Goal: Check status: Check status

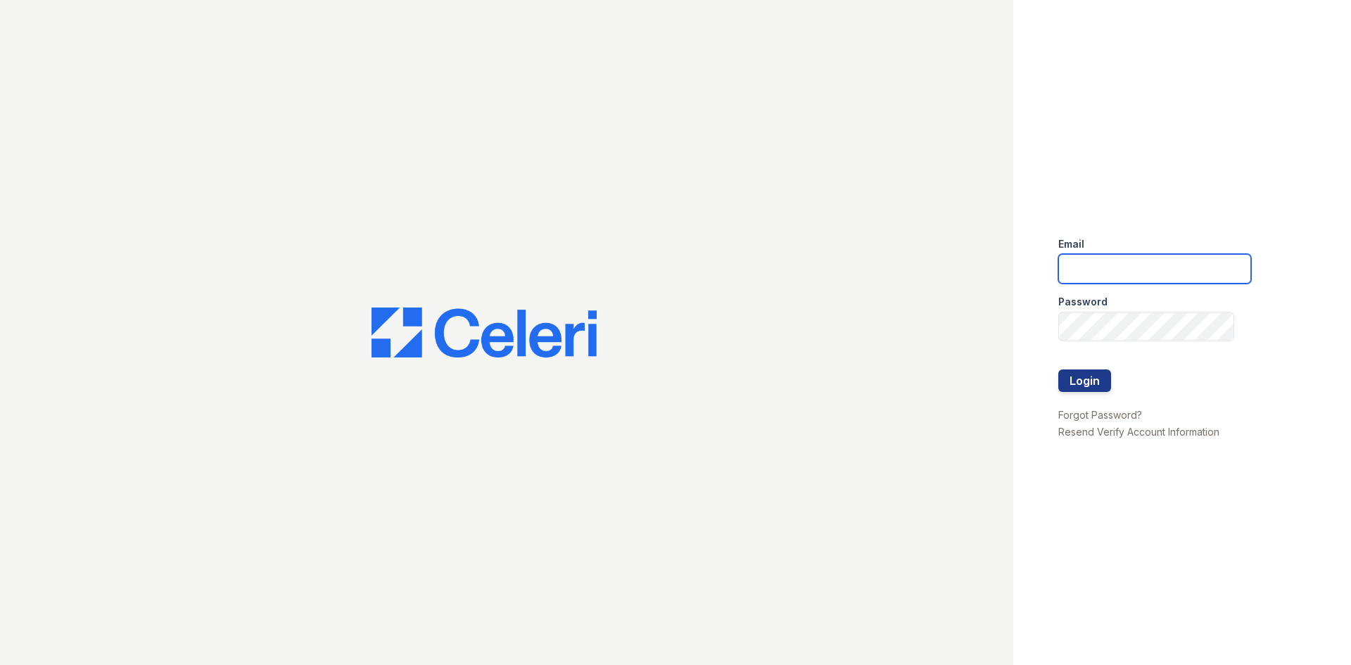
click at [1114, 260] on input "email" at bounding box center [1154, 269] width 193 height 30
type input "Aris.owens@trinity-pm.com"
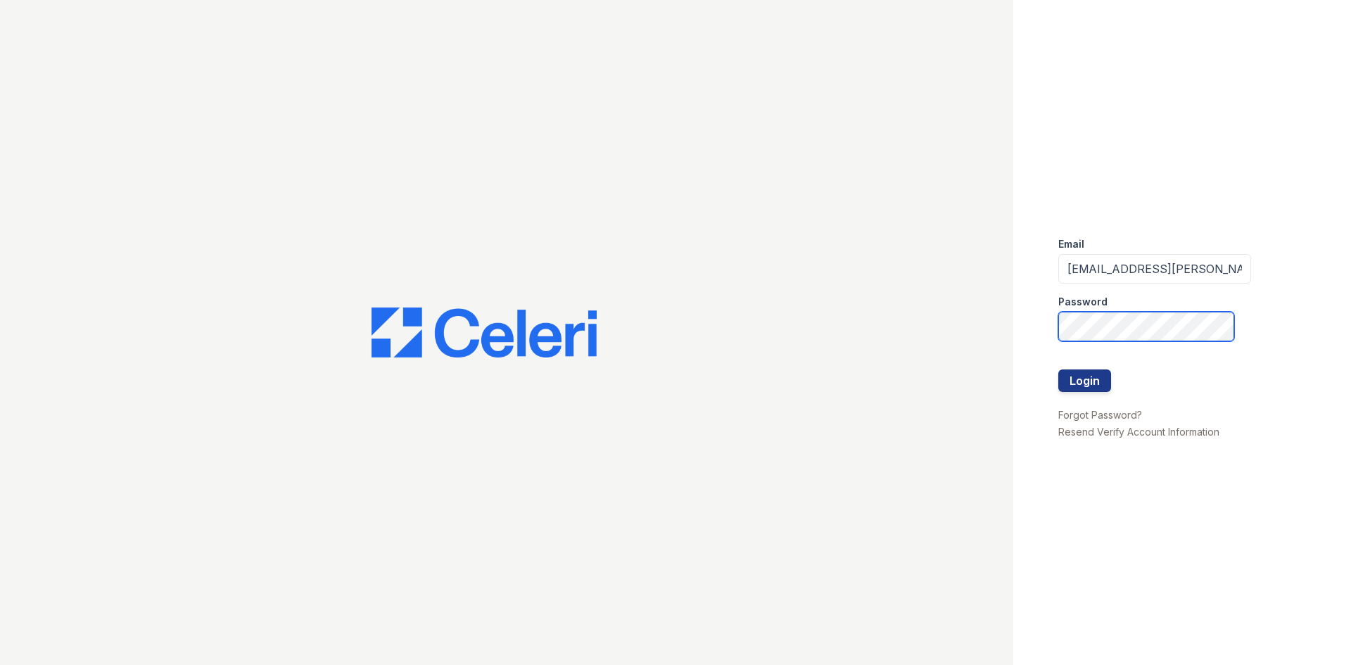
click at [1058, 369] on button "Login" at bounding box center [1084, 380] width 53 height 23
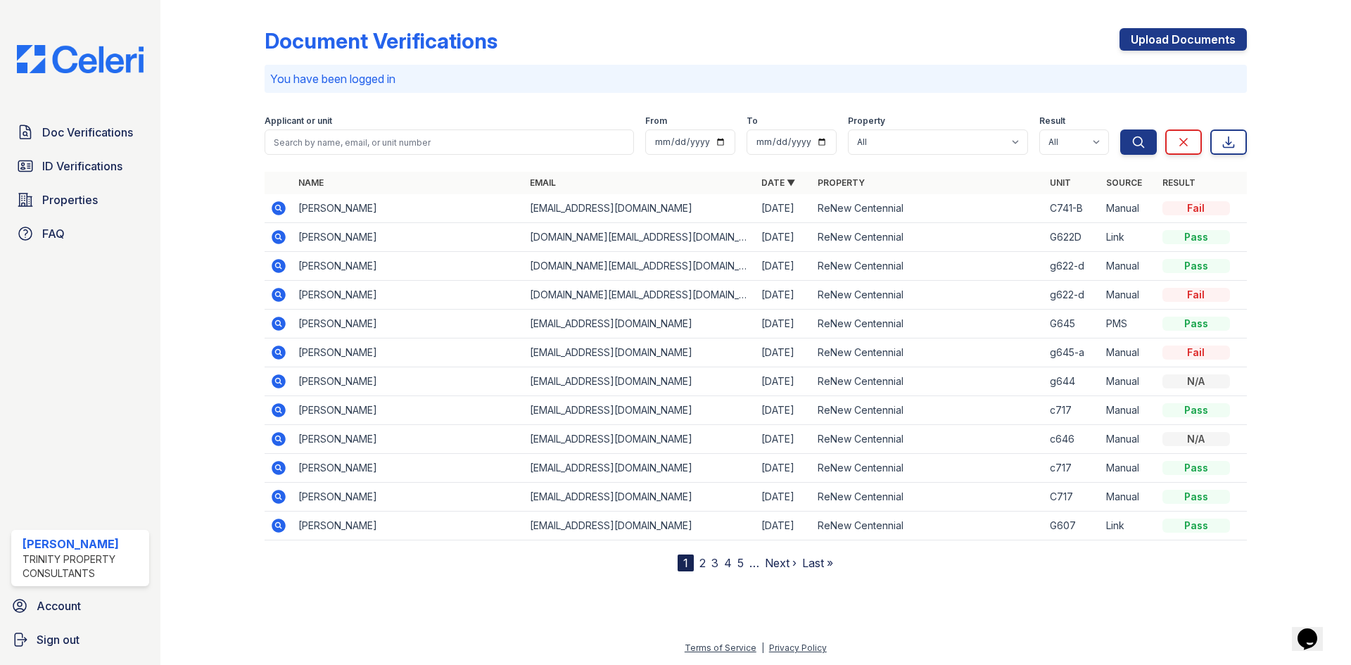
click at [92, 181] on div "Doc Verifications ID Verifications Properties FAQ" at bounding box center [80, 182] width 149 height 129
click at [100, 170] on span "ID Verifications" at bounding box center [82, 166] width 80 height 17
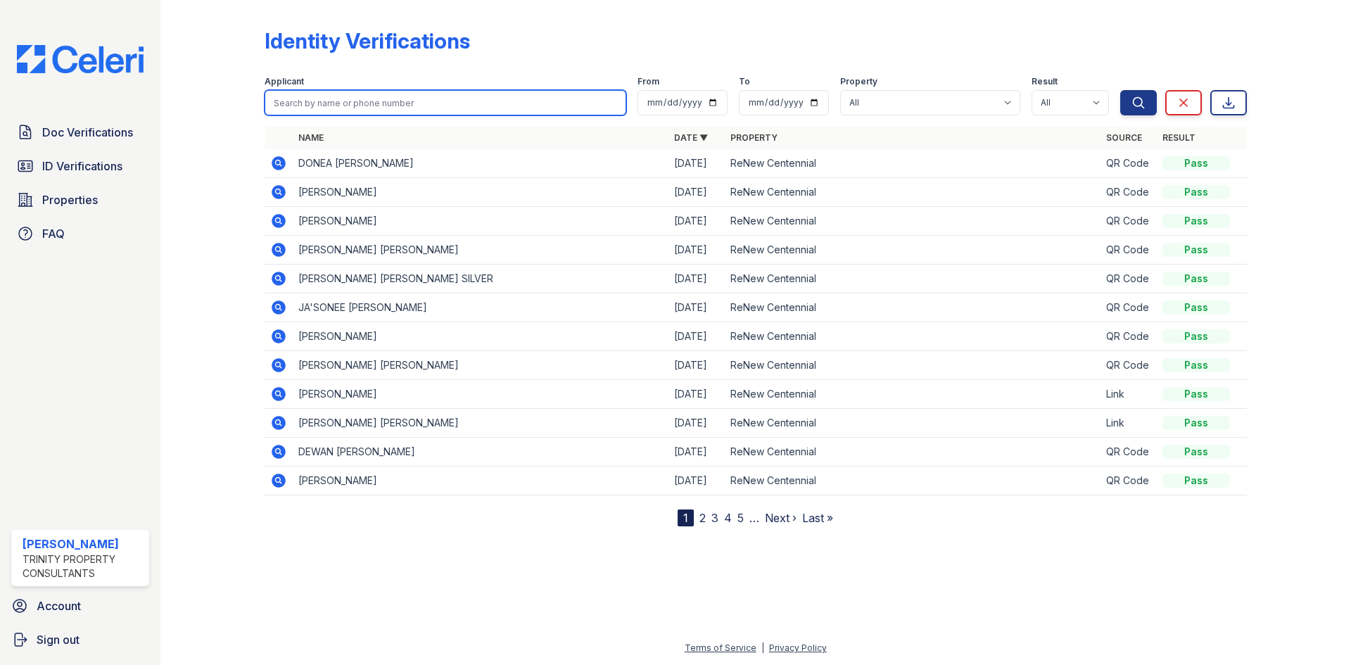
click at [357, 101] on input "search" at bounding box center [446, 102] width 362 height 25
type input "[PERSON_NAME]"
click at [1120, 90] on button "Search" at bounding box center [1138, 102] width 37 height 25
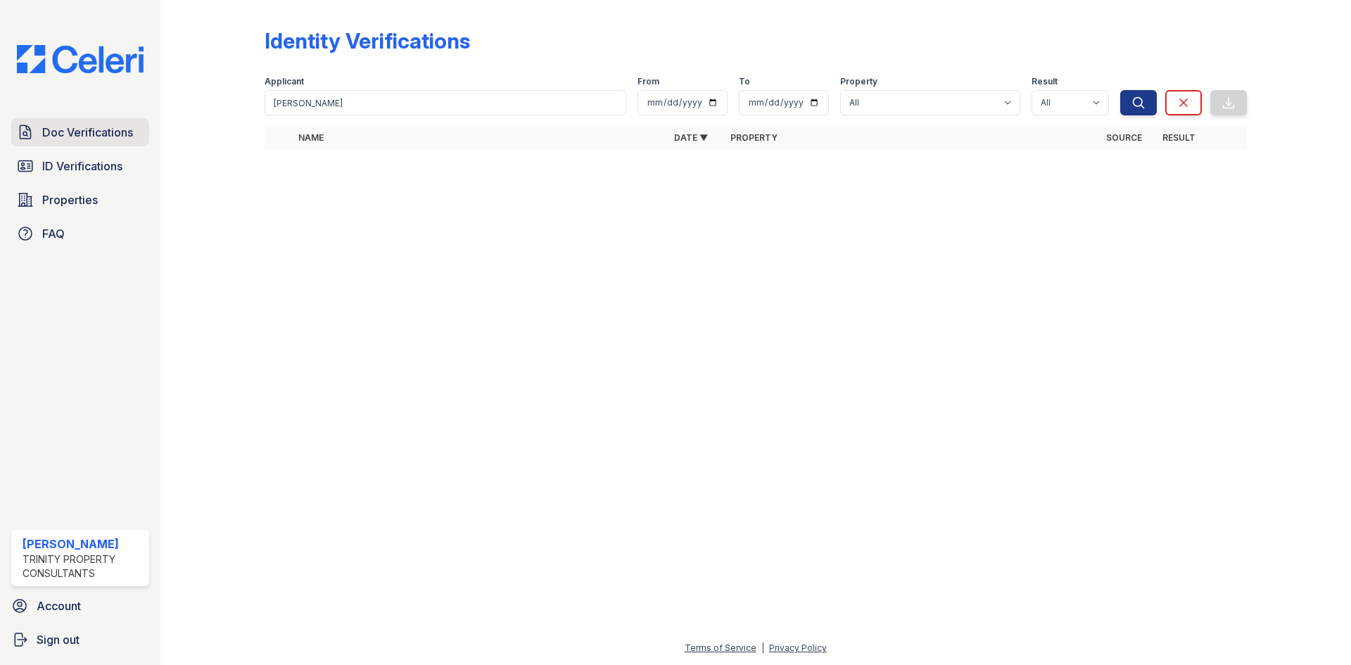
click at [101, 140] on span "Doc Verifications" at bounding box center [87, 132] width 91 height 17
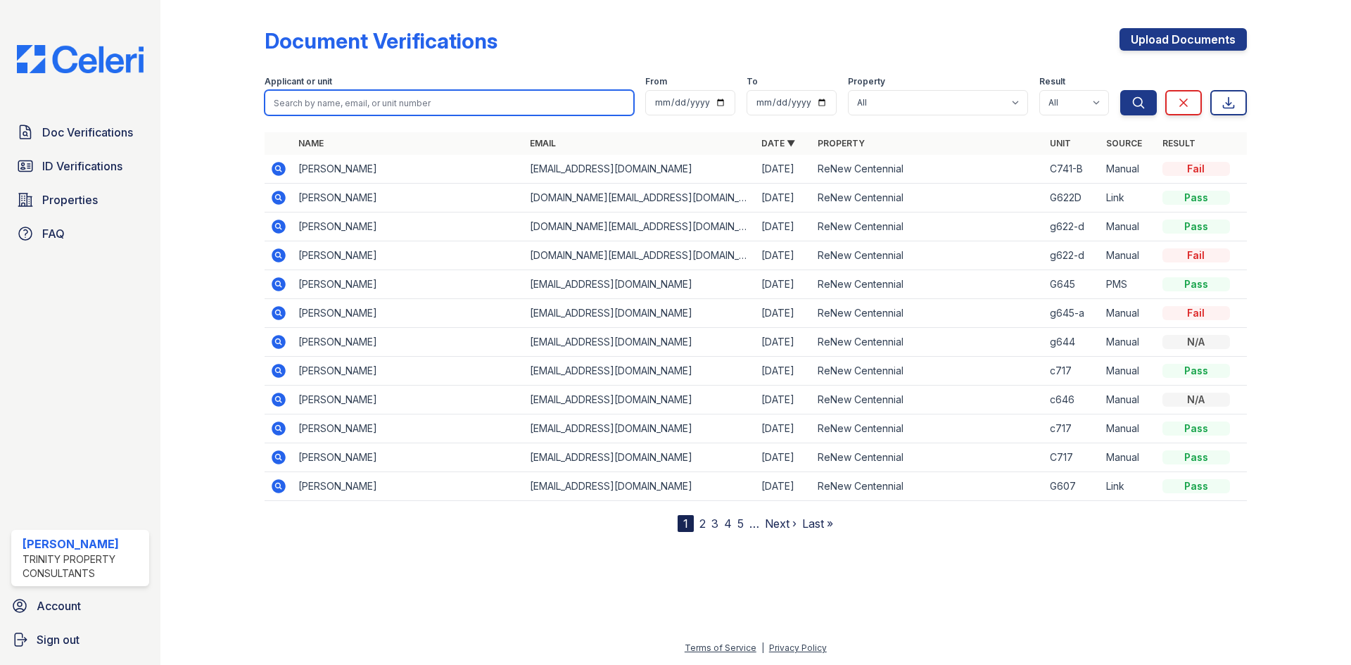
click at [322, 103] on input "search" at bounding box center [449, 102] width 369 height 25
type input "crystal"
click at [1120, 90] on button "Search" at bounding box center [1138, 102] width 37 height 25
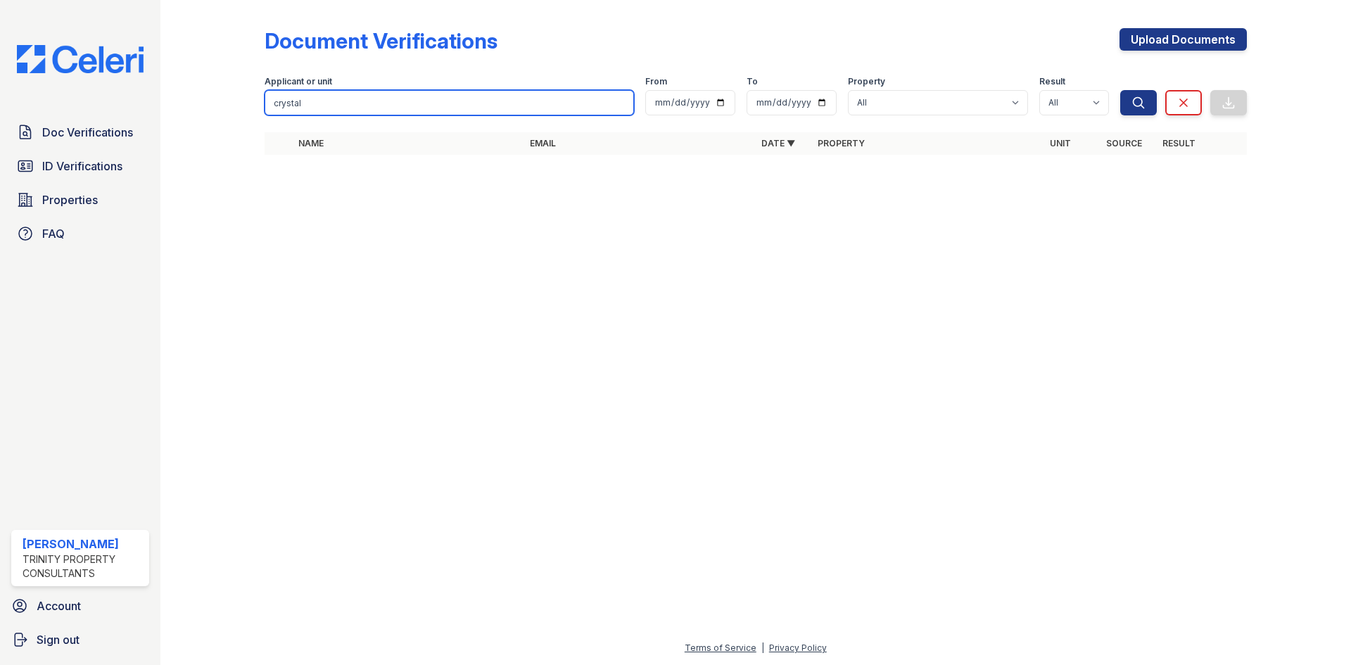
drag, startPoint x: 322, startPoint y: 103, endPoint x: 120, endPoint y: 49, distance: 209.8
click at [120, 49] on div "Doc Verifications ID Verifications Properties FAQ [PERSON_NAME] Trinity Propert…" at bounding box center [675, 332] width 1351 height 665
type input "[PERSON_NAME]"
click at [1120, 90] on button "Search" at bounding box center [1138, 102] width 37 height 25
